Goal: Participate in discussion

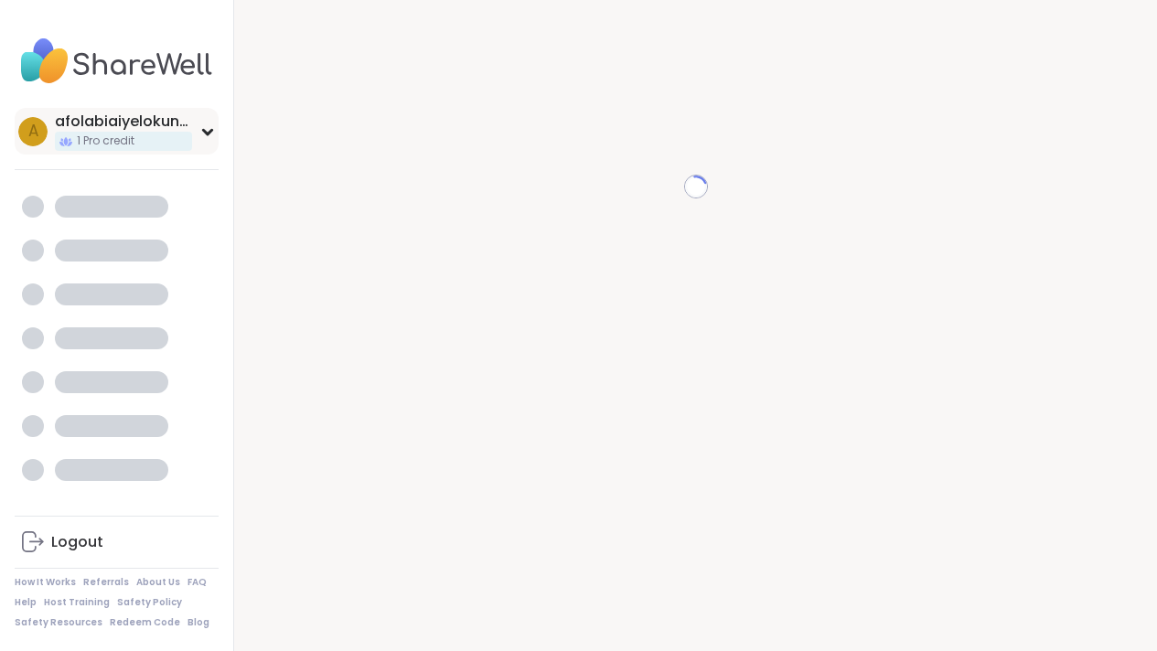
click at [214, 136] on div "a afolabiaiyelokunvictoria 1 Pro credit" at bounding box center [117, 131] width 204 height 47
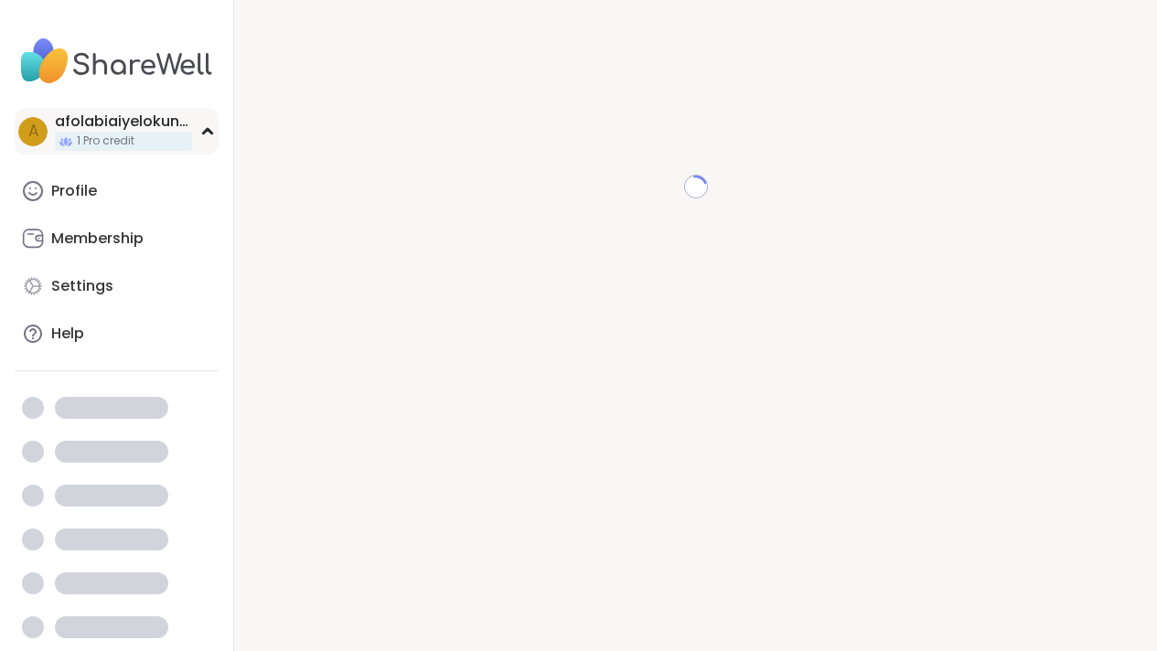
click at [209, 130] on icon at bounding box center [207, 131] width 8 height 5
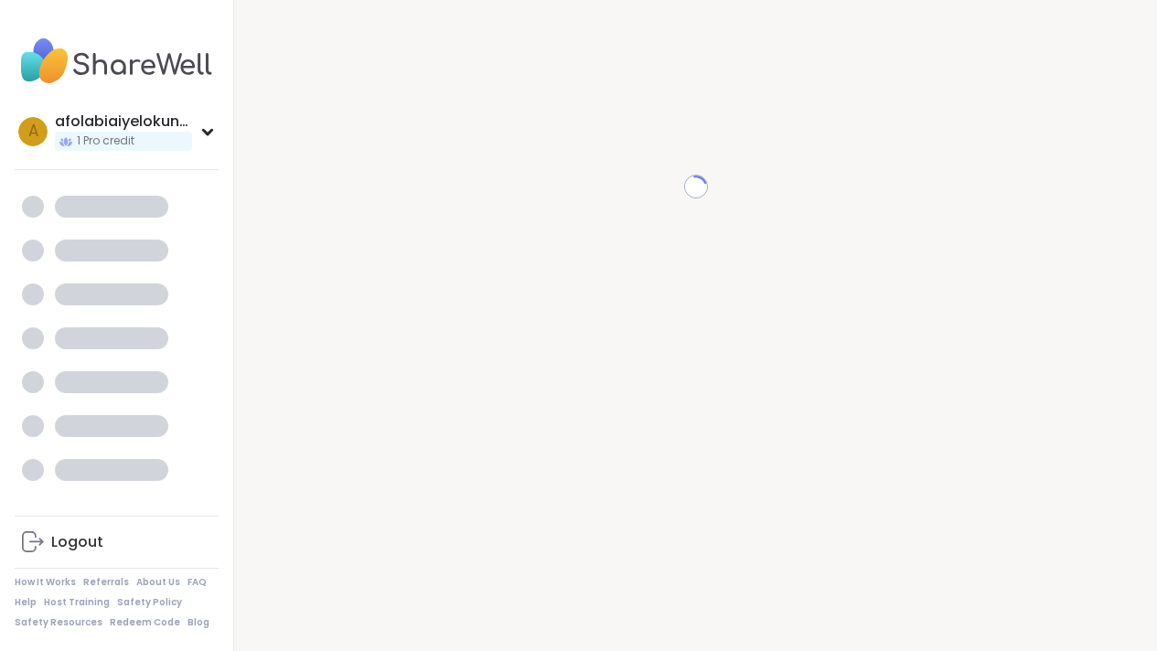
scroll to position [18, 0]
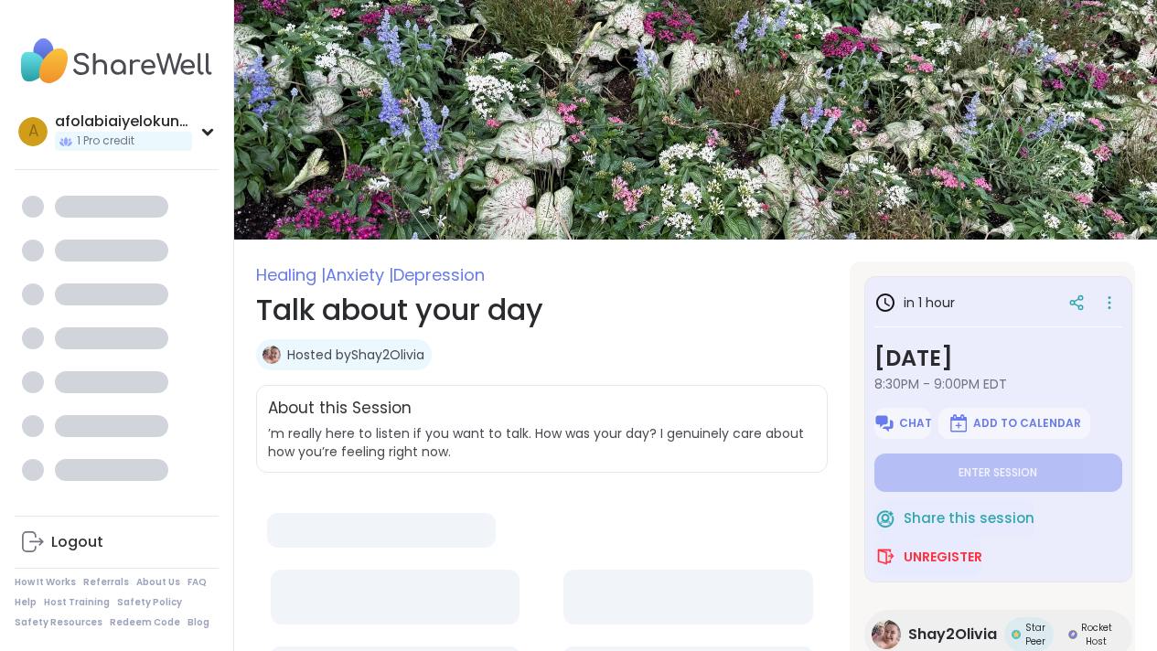
click at [624, 272] on span "Healing | Anxiety | Depression" at bounding box center [541, 274] width 571 height 27
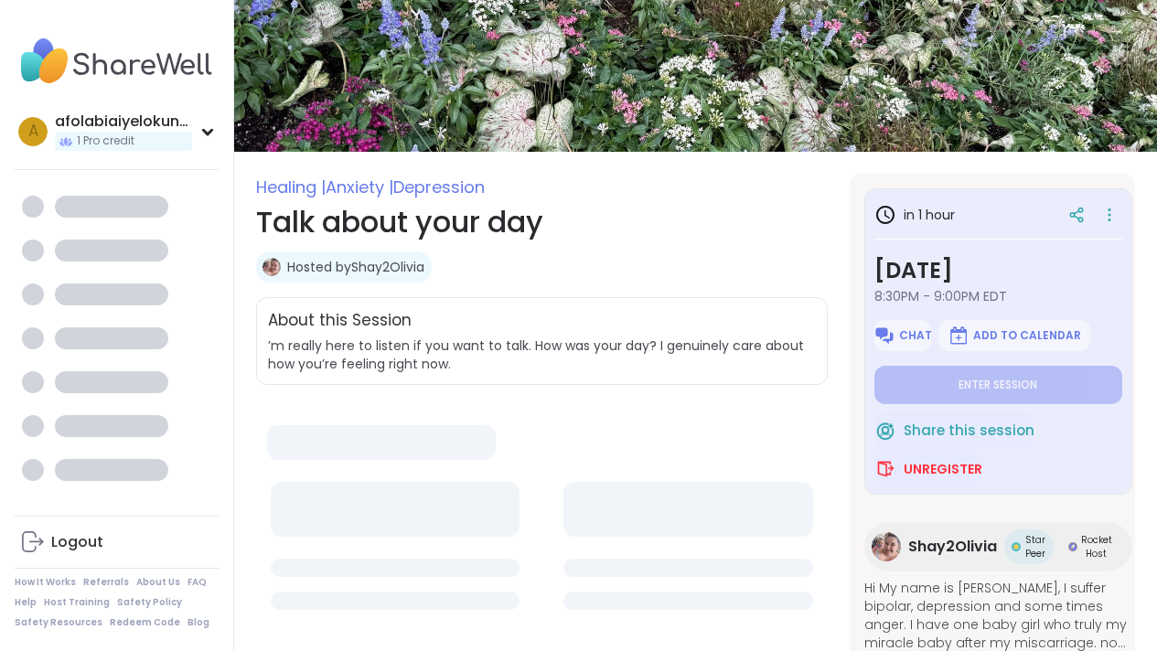
scroll to position [87, 0]
